Goal: Book appointment/travel/reservation

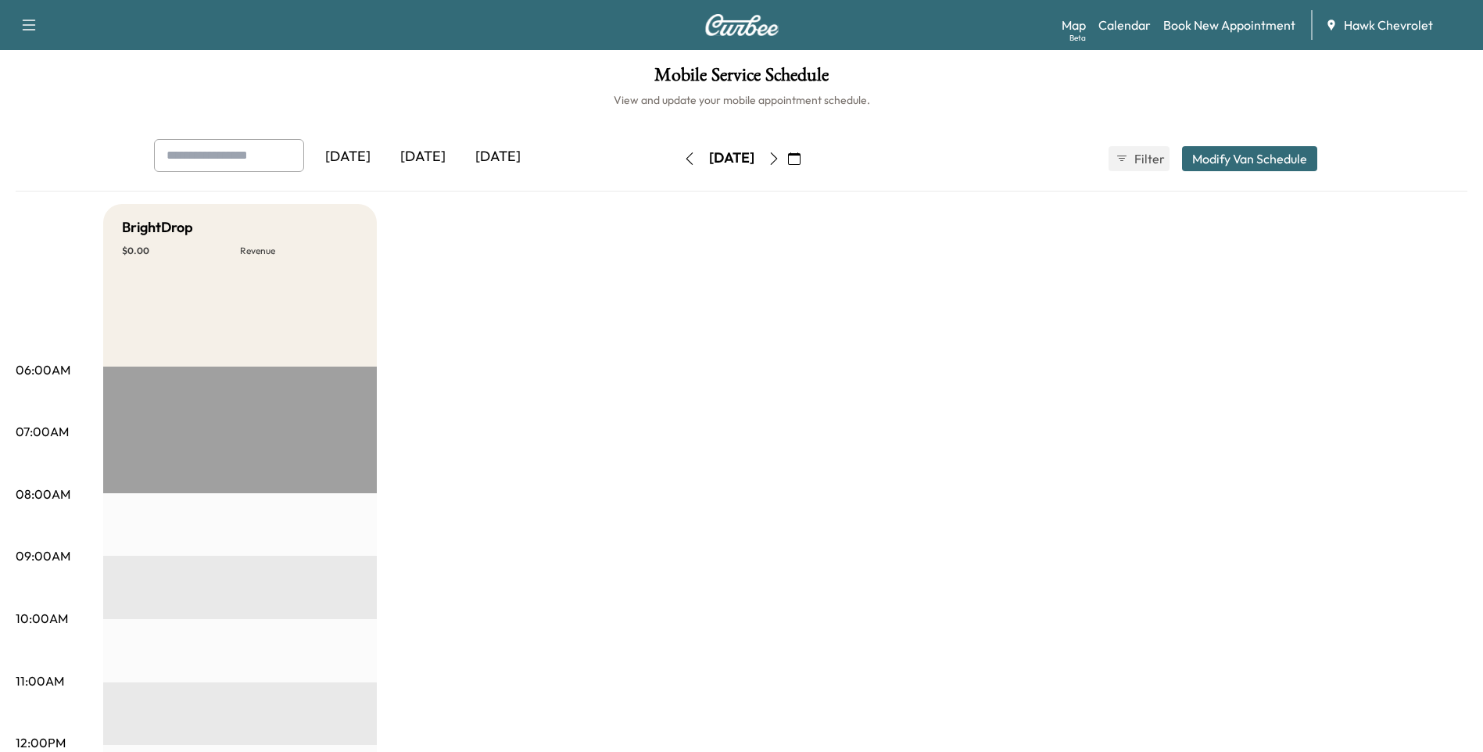
click at [807, 160] on button "button" at bounding box center [794, 158] width 27 height 25
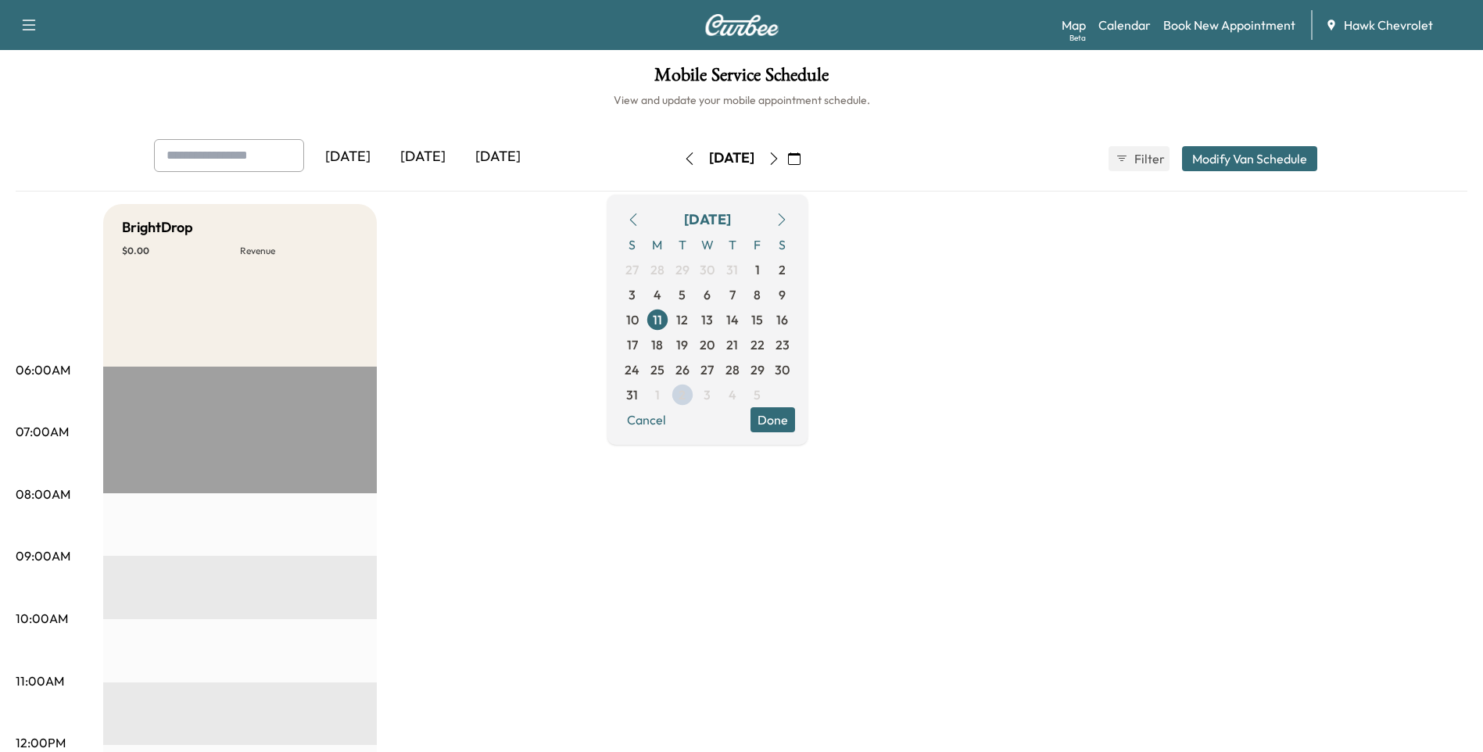
click at [788, 224] on icon "button" at bounding box center [781, 219] width 13 height 13
click at [670, 274] on span "1" at bounding box center [657, 269] width 25 height 25
click at [686, 266] on span "2" at bounding box center [681, 269] width 7 height 19
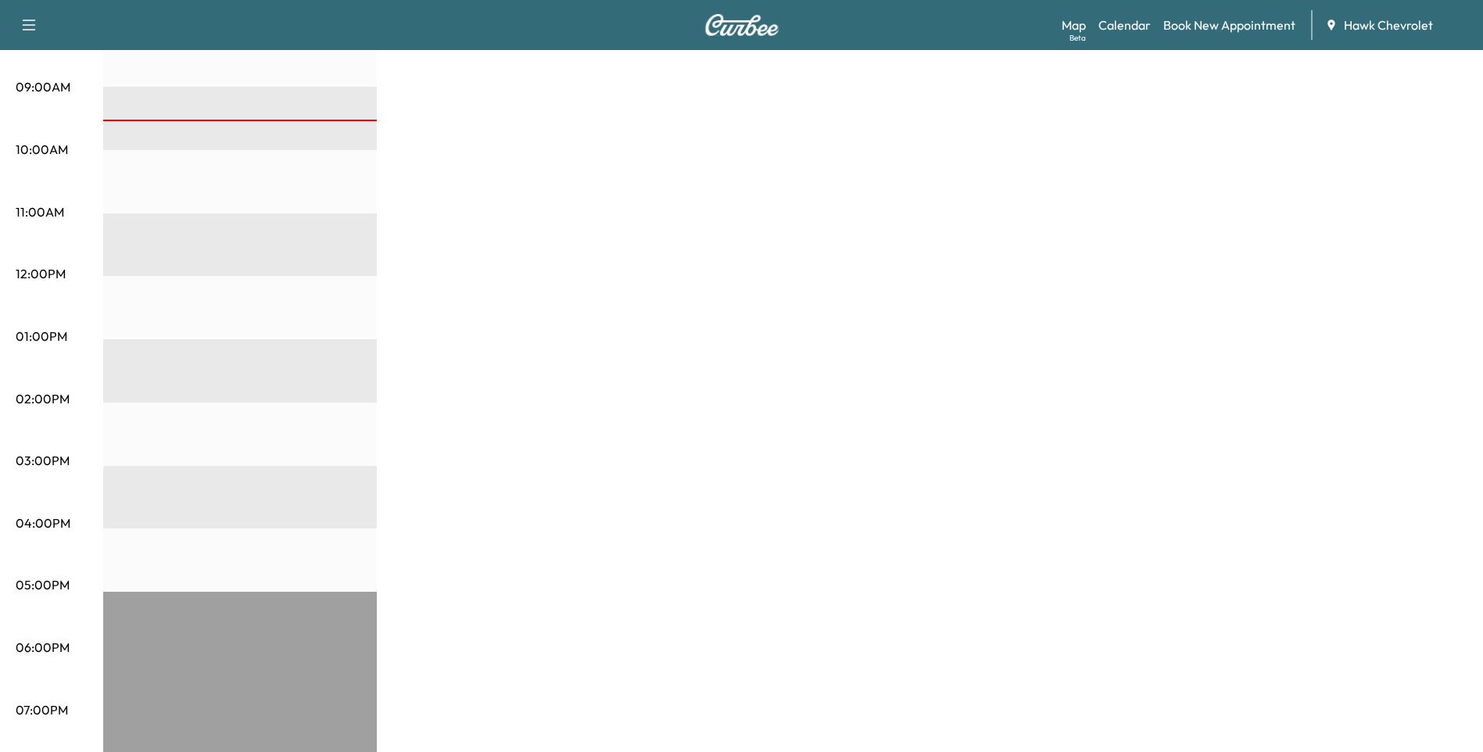
click at [700, 456] on div "BrightDrop $ 0.00 Revenue EST Start" at bounding box center [785, 321] width 1364 height 1172
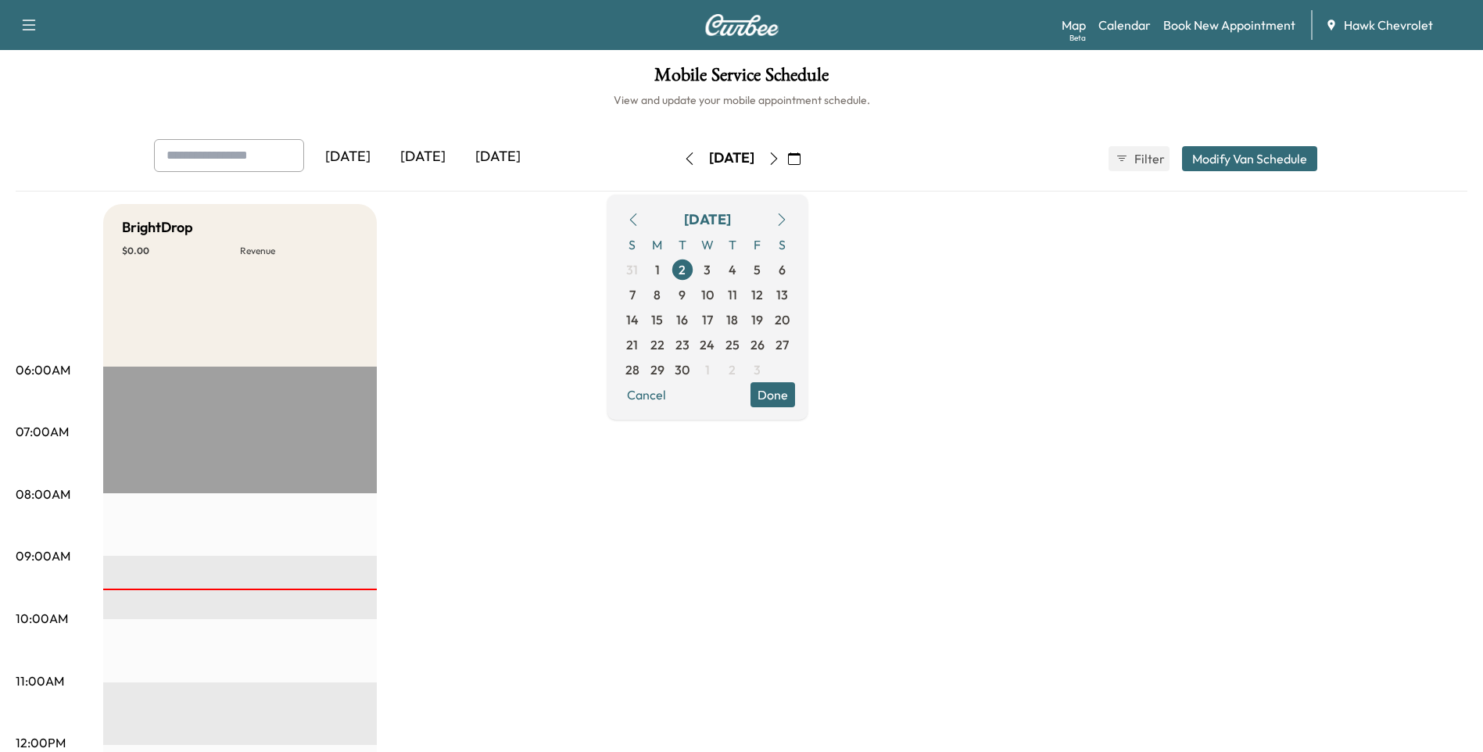
click at [879, 192] on div "[DATE] [DATE] [DATE] [DATE] September 2025 S M T W T F S 31 1 2 3 4 5 6 7 8 9 1…" at bounding box center [742, 757] width 1452 height 1237
click at [795, 389] on button "Done" at bounding box center [772, 394] width 45 height 25
